Goal: Transaction & Acquisition: Purchase product/service

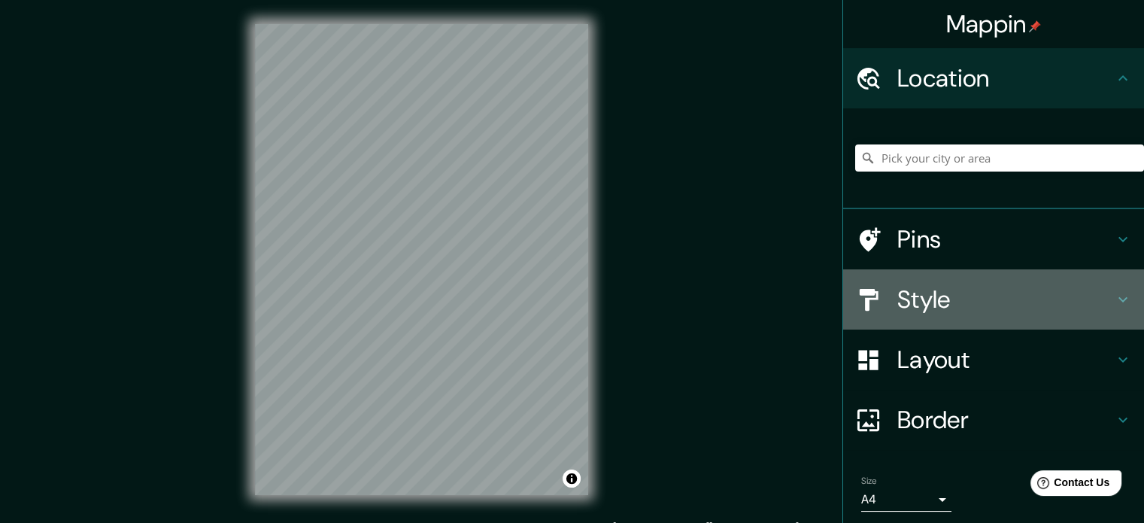
click at [917, 301] on h4 "Style" at bounding box center [1005, 299] width 217 height 30
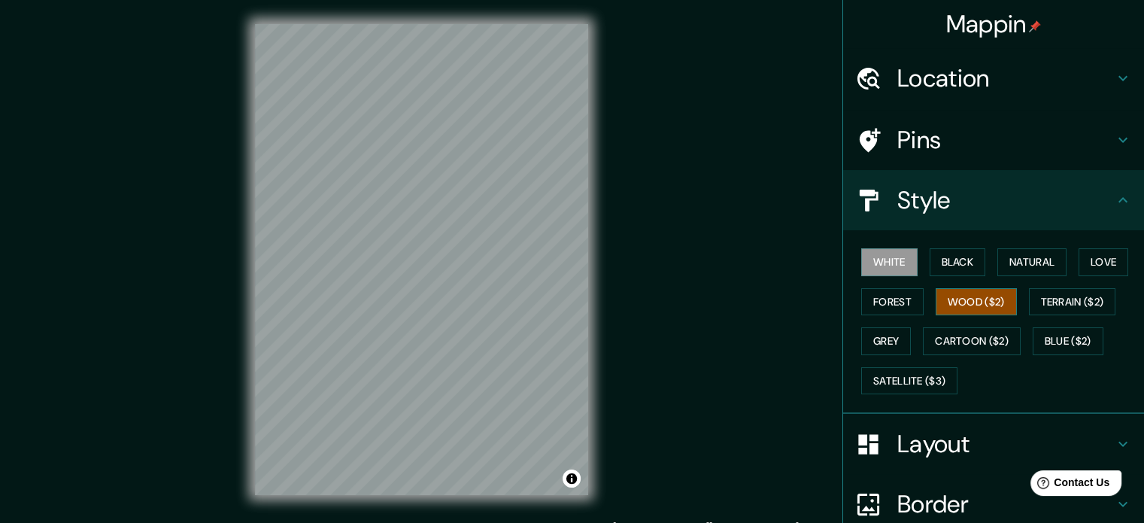
click at [948, 304] on button "Wood ($2)" at bounding box center [975, 302] width 81 height 28
click at [941, 87] on h4 "Location" at bounding box center [1005, 78] width 217 height 30
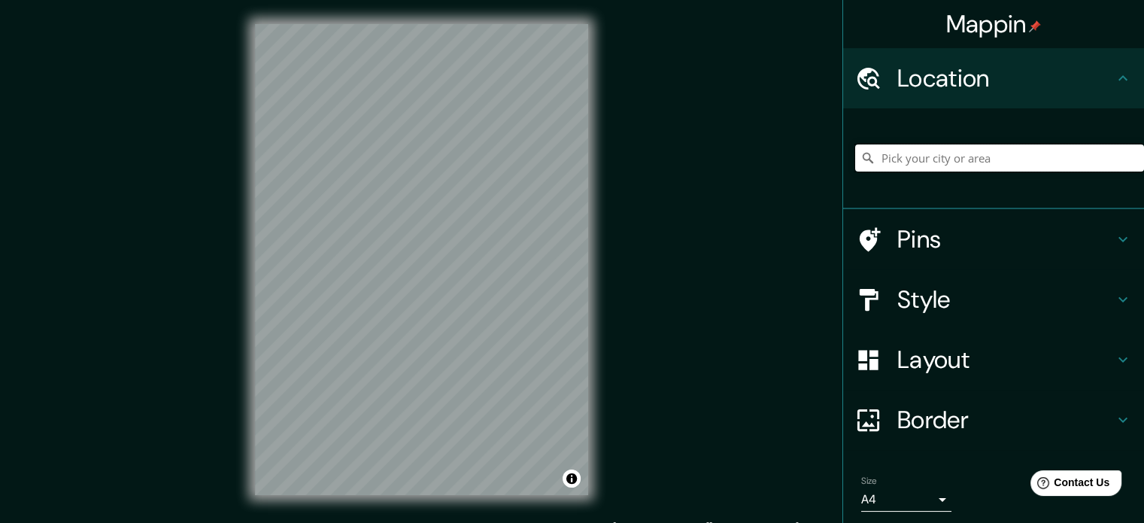
paste input "Dirección: Viad. Río de la Piedad S/n, Granjas México, Iztacalco, 08400 Ciudad …"
type input "Viaducto (Rio De La Piedad), 08400 Ciudad de México, México"
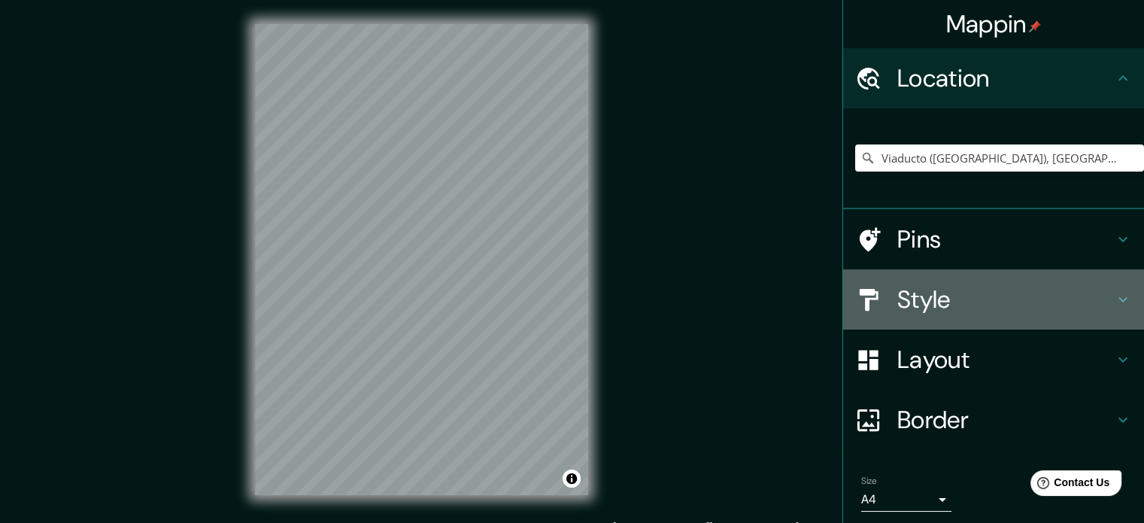
click at [905, 302] on h4 "Style" at bounding box center [1005, 299] width 217 height 30
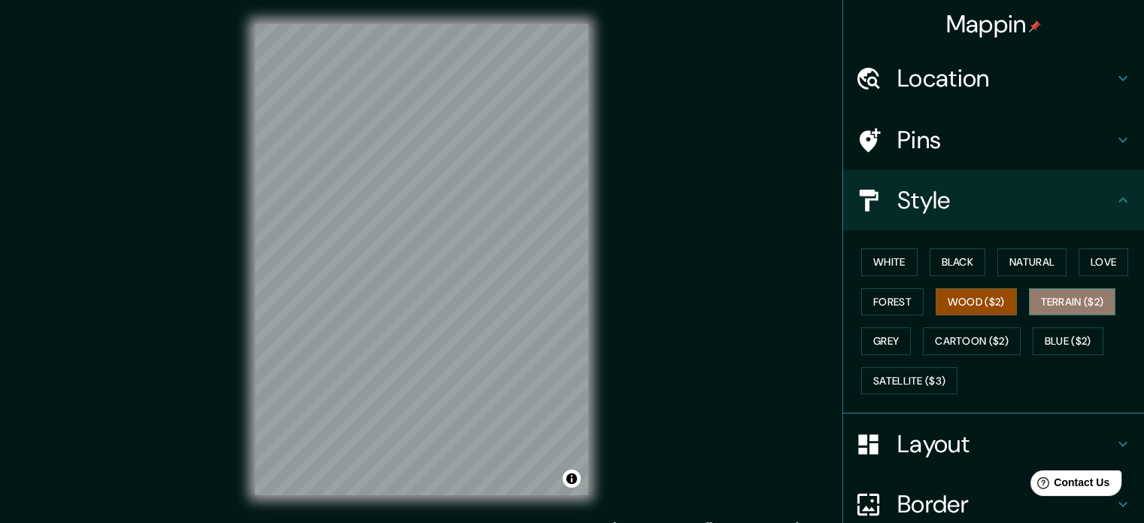
click at [1072, 298] on button "Terrain ($2)" at bounding box center [1071, 302] width 87 height 28
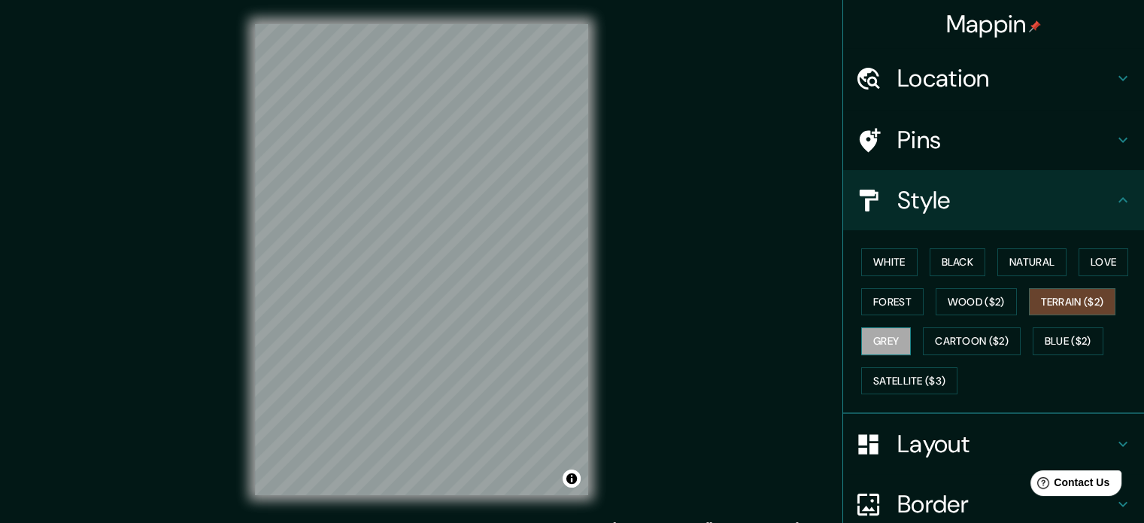
click at [871, 338] on button "Grey" at bounding box center [886, 341] width 50 height 28
click at [1001, 341] on button "Cartoon ($2)" at bounding box center [971, 341] width 98 height 28
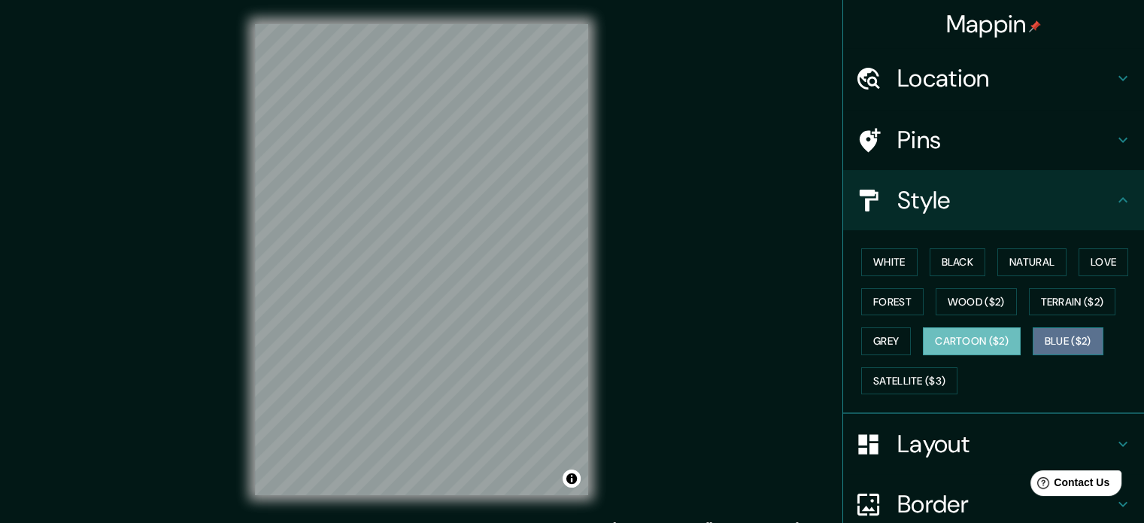
click at [1041, 333] on button "Blue ($2)" at bounding box center [1067, 341] width 71 height 28
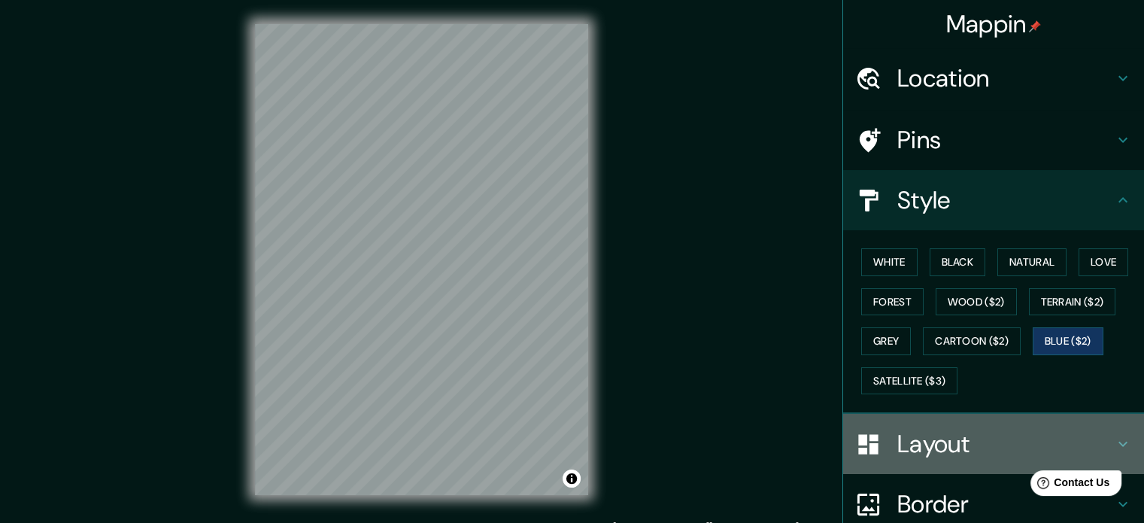
click at [897, 444] on h4 "Layout" at bounding box center [1005, 444] width 217 height 30
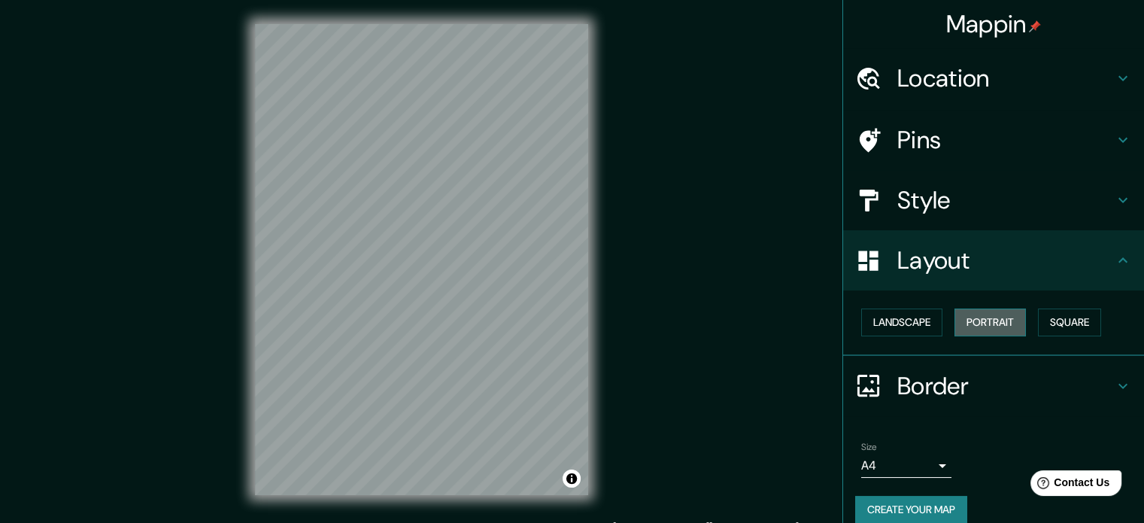
click at [985, 311] on button "Portrait" at bounding box center [989, 322] width 71 height 28
click at [1094, 329] on button "Square" at bounding box center [1069, 322] width 63 height 28
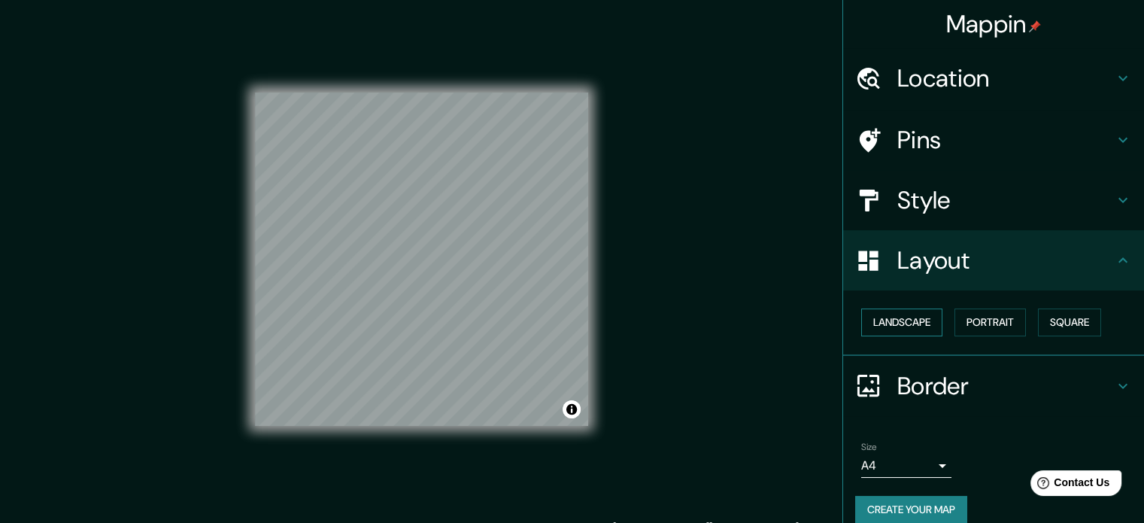
click at [911, 322] on button "Landscape" at bounding box center [901, 322] width 81 height 28
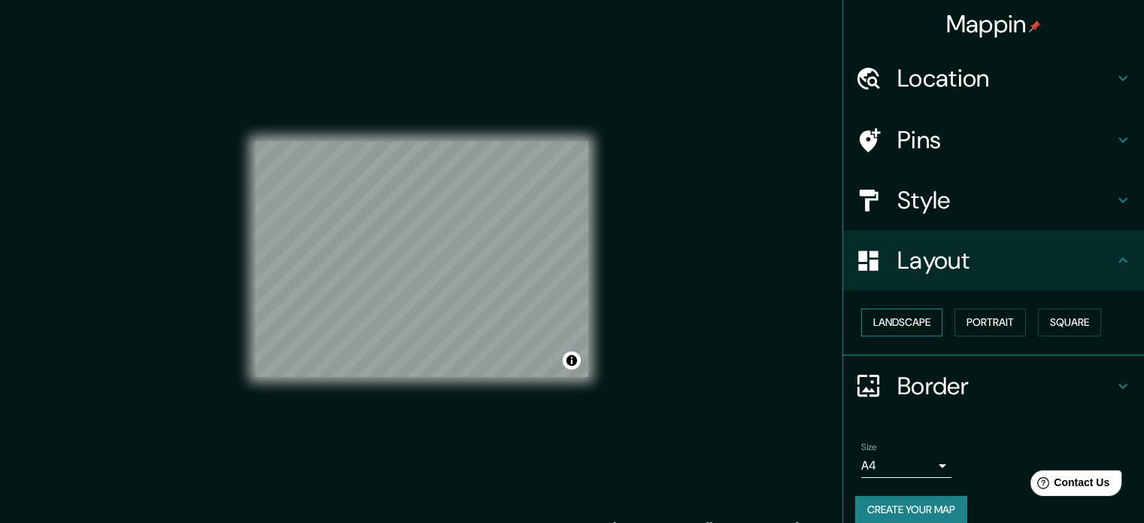
click at [922, 318] on button "Landscape" at bounding box center [901, 322] width 81 height 28
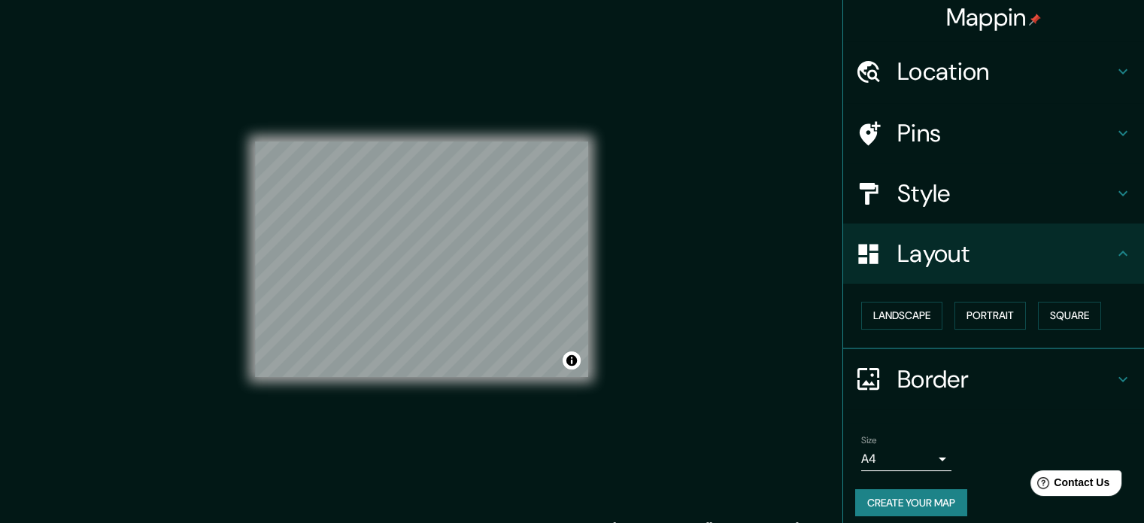
scroll to position [17, 0]
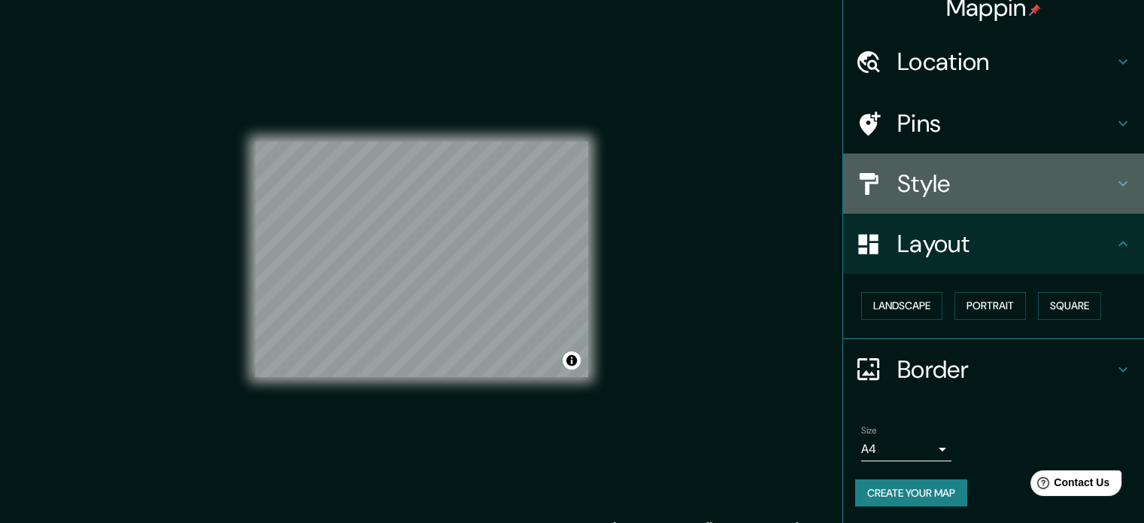
click at [910, 159] on div "Style" at bounding box center [993, 183] width 301 height 60
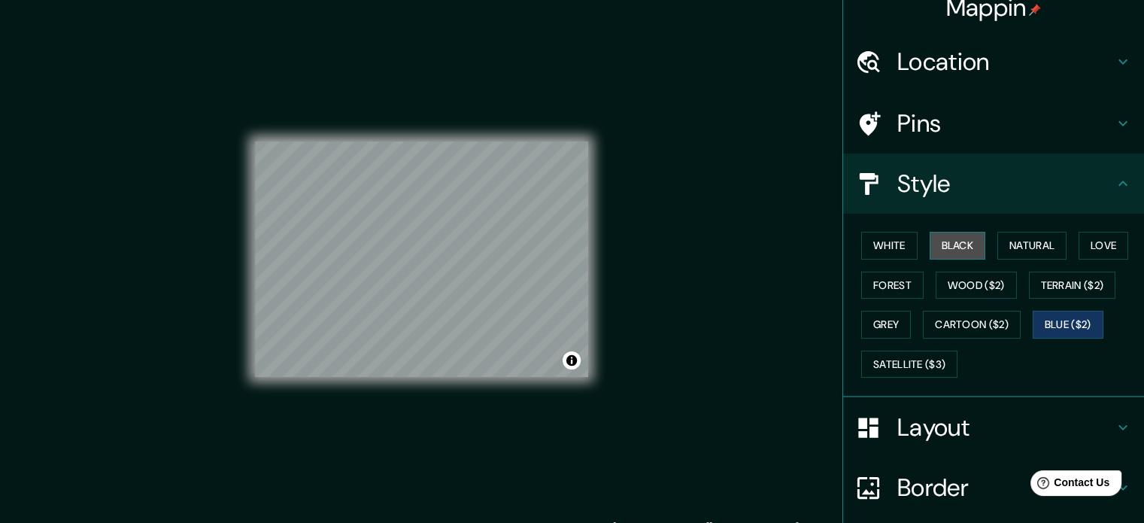
click at [934, 246] on button "Black" at bounding box center [957, 246] width 56 height 28
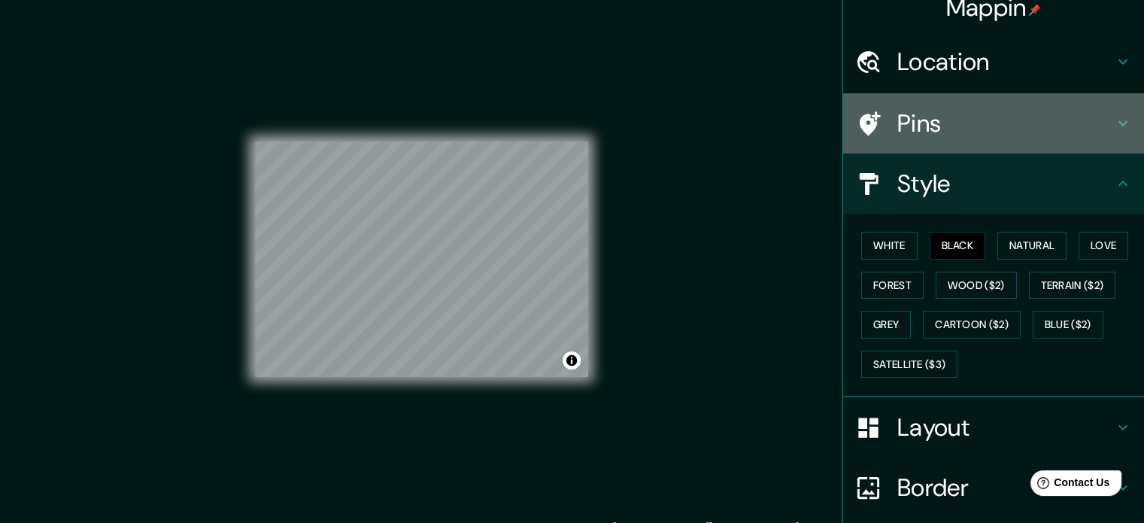
click at [936, 117] on h4 "Pins" at bounding box center [1005, 123] width 217 height 30
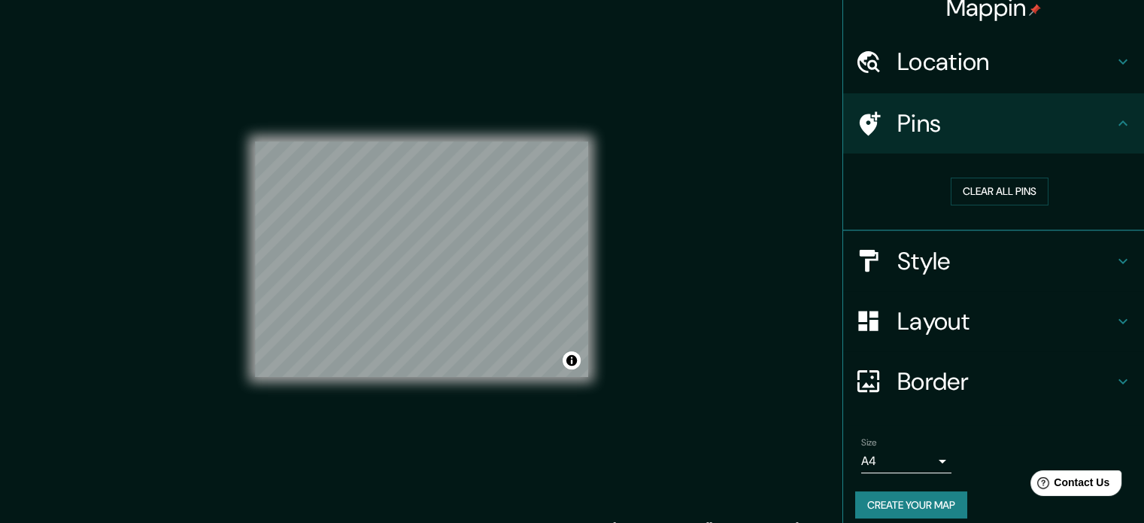
click at [936, 117] on h4 "Pins" at bounding box center [1005, 123] width 217 height 30
click at [920, 273] on h4 "Style" at bounding box center [1005, 261] width 217 height 30
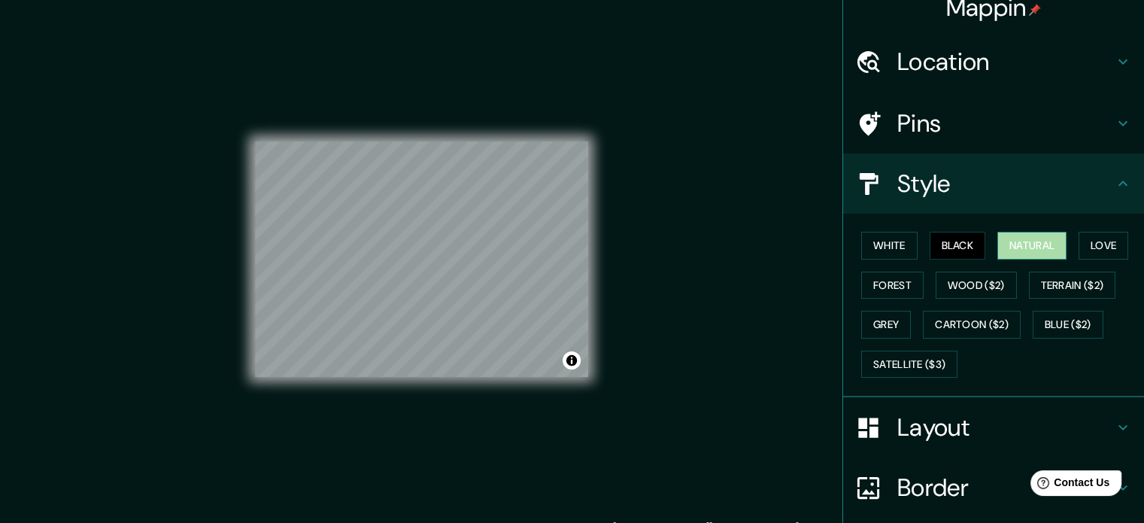
click at [1011, 241] on button "Natural" at bounding box center [1031, 246] width 69 height 28
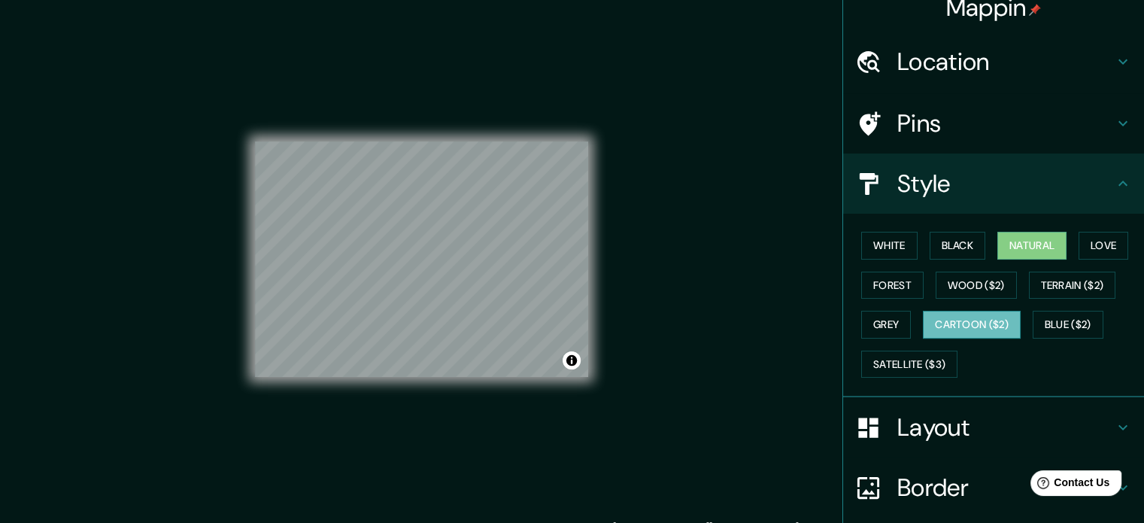
click at [987, 324] on button "Cartoon ($2)" at bounding box center [971, 325] width 98 height 28
click at [885, 324] on button "Grey" at bounding box center [886, 325] width 50 height 28
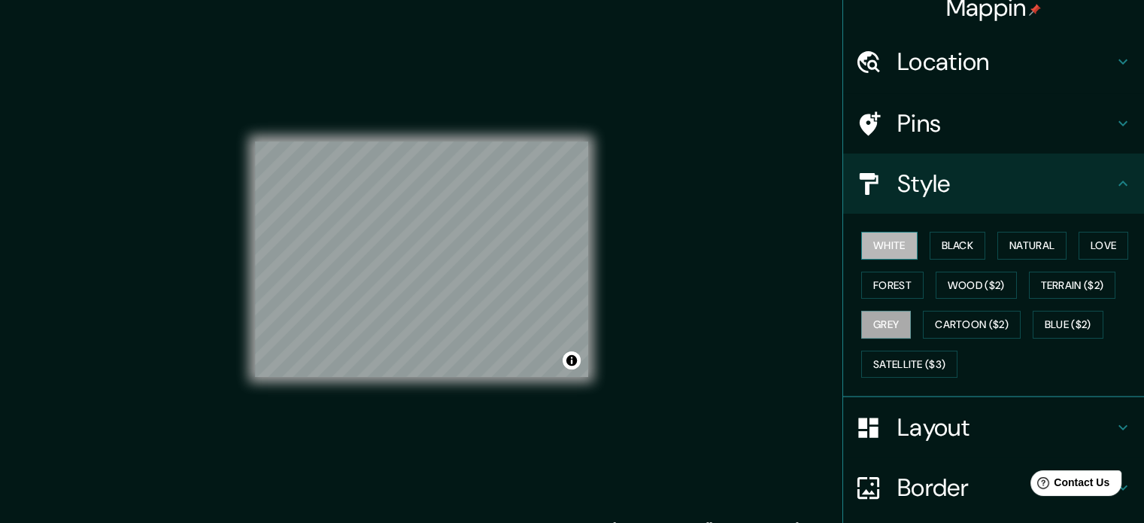
click at [865, 241] on button "White" at bounding box center [889, 246] width 56 height 28
click at [954, 234] on button "Black" at bounding box center [957, 246] width 56 height 28
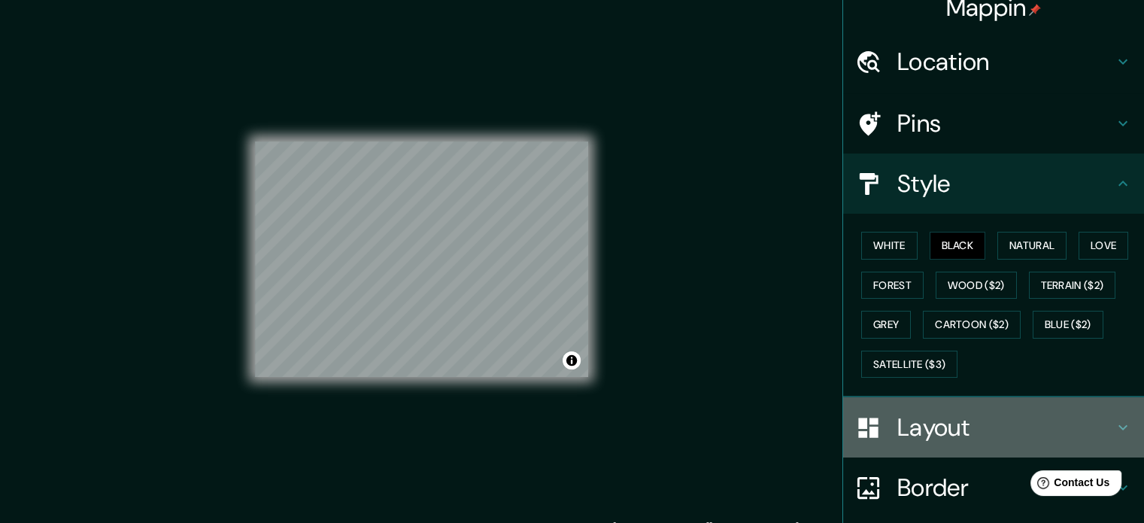
click at [907, 422] on h4 "Layout" at bounding box center [1005, 427] width 217 height 30
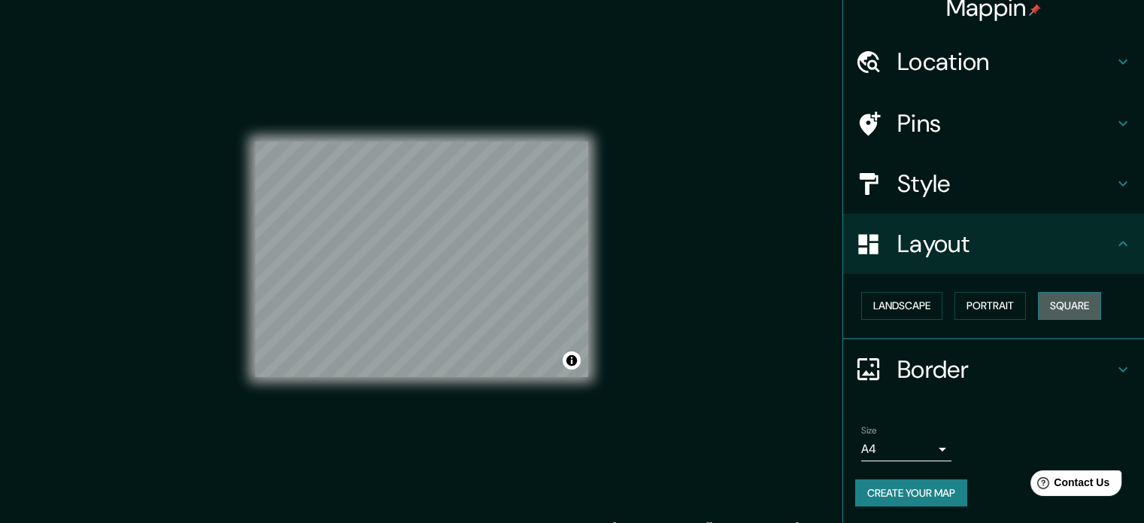
click at [1038, 305] on button "Square" at bounding box center [1069, 306] width 63 height 28
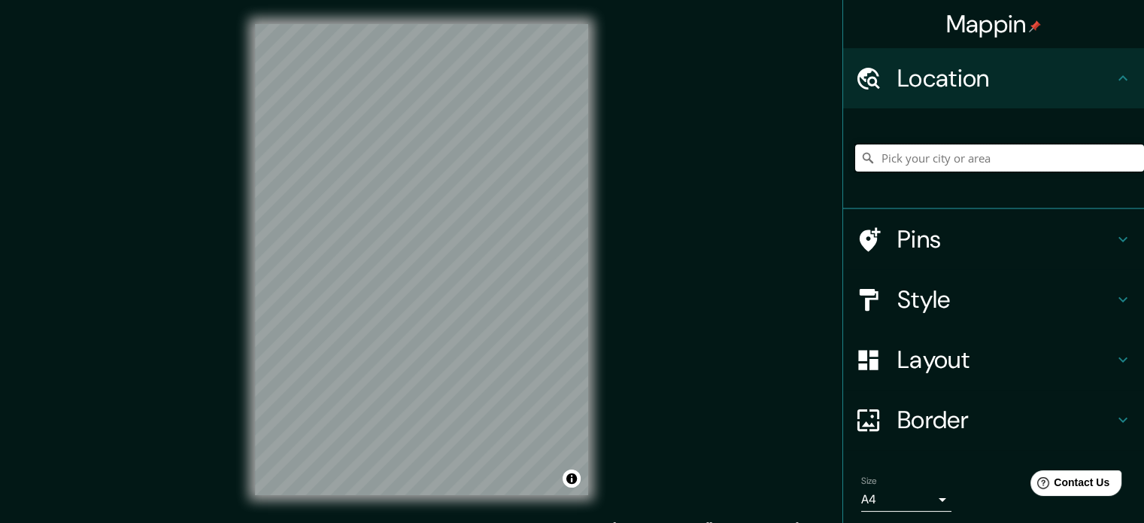
click at [892, 156] on input "Pick your city or area" at bounding box center [999, 157] width 289 height 27
paste input "Dirección: Viad. Río de la Piedad S/n, Granjas México, Iztacalco, 08400 Ciudad …"
type input "Viaducto (Rio De La Piedad), 08400 Ciudad de México, México"
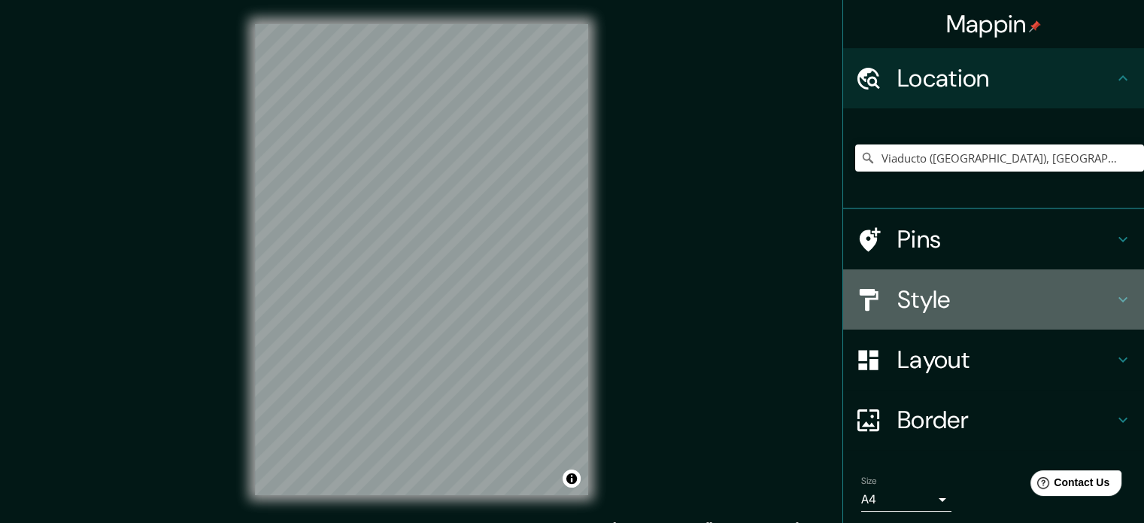
click at [914, 300] on h4 "Style" at bounding box center [1005, 299] width 217 height 30
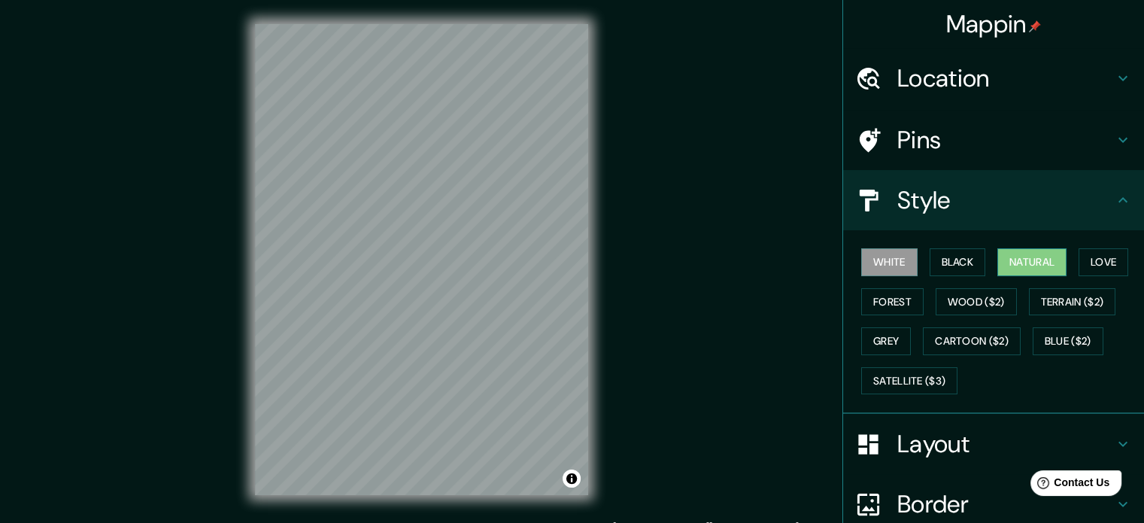
click at [1016, 255] on button "Natural" at bounding box center [1031, 262] width 69 height 28
click at [943, 441] on h4 "Layout" at bounding box center [1005, 444] width 217 height 30
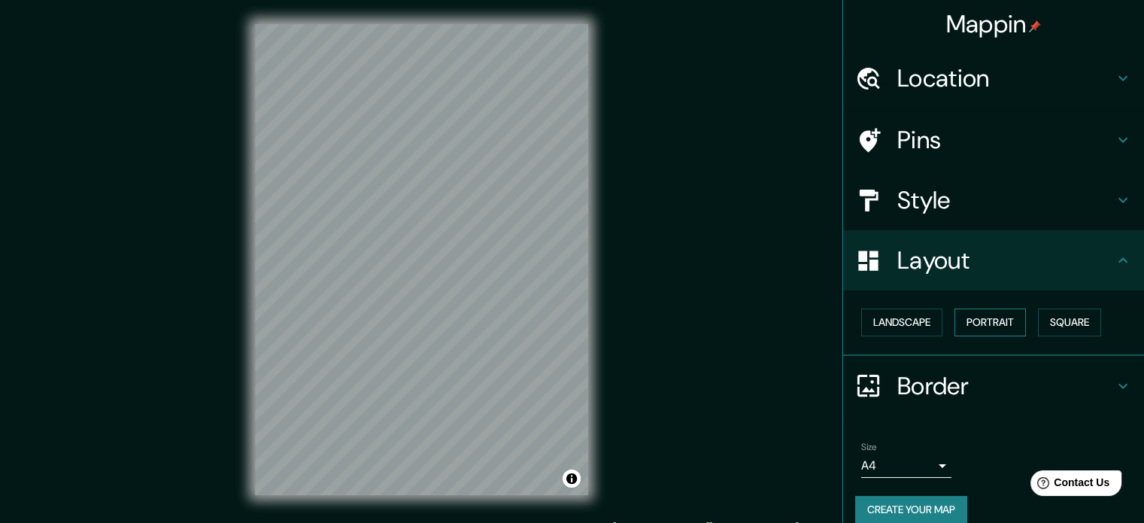
click at [1003, 318] on button "Portrait" at bounding box center [989, 322] width 71 height 28
click at [893, 304] on div "Landscape Portrait Square" at bounding box center [999, 322] width 289 height 40
click at [892, 311] on button "Landscape" at bounding box center [901, 322] width 81 height 28
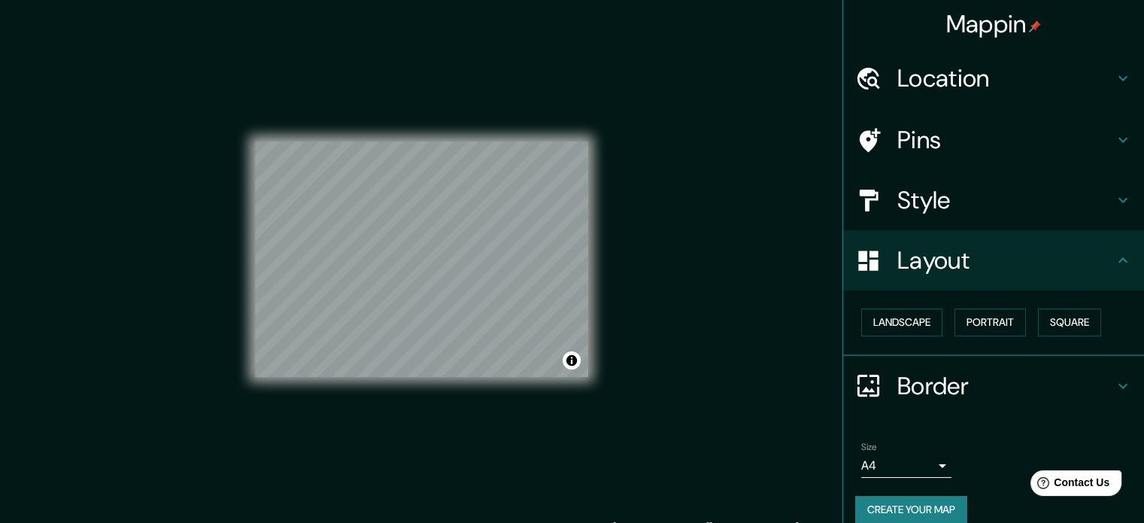
click at [950, 190] on h4 "Style" at bounding box center [1005, 200] width 217 height 30
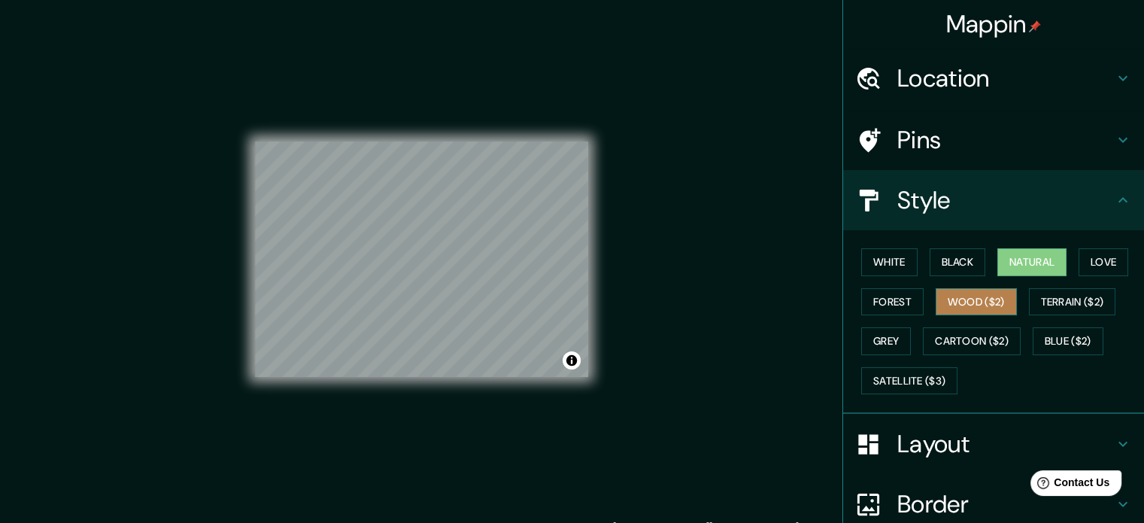
click at [957, 294] on button "Wood ($2)" at bounding box center [975, 302] width 81 height 28
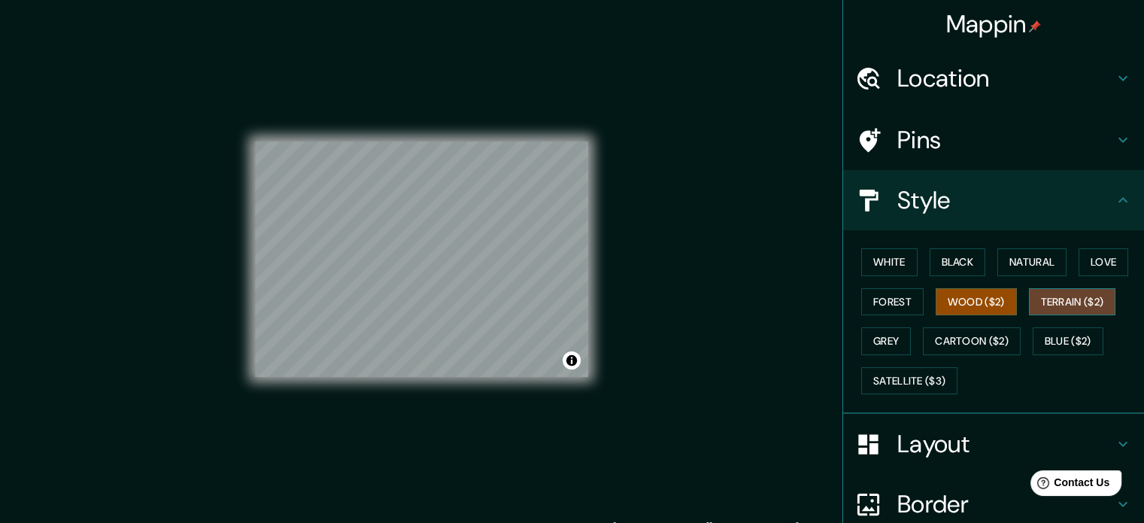
click at [1080, 303] on button "Terrain ($2)" at bounding box center [1071, 302] width 87 height 28
click at [983, 338] on button "Cartoon ($2)" at bounding box center [971, 341] width 98 height 28
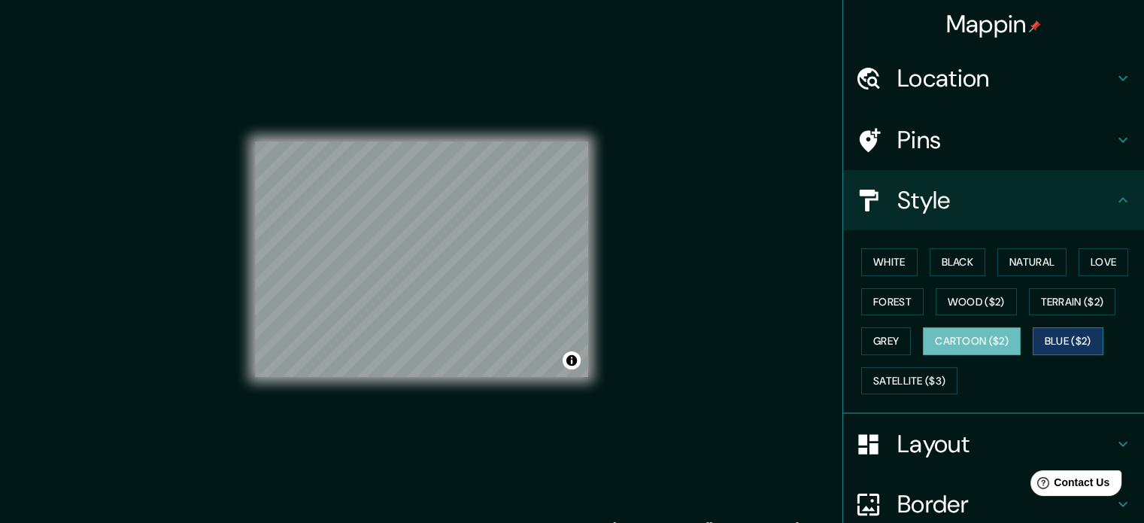
click at [1052, 342] on button "Blue ($2)" at bounding box center [1067, 341] width 71 height 28
